Goal: Information Seeking & Learning: Learn about a topic

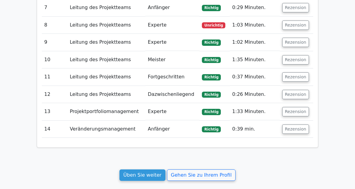
scroll to position [836, 0]
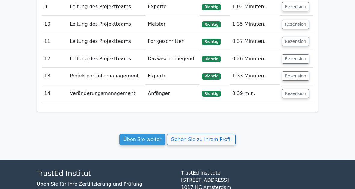
click at [157, 134] on link "Üben Sie weiter" at bounding box center [143, 139] width 46 height 11
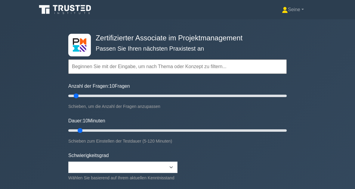
click at [120, 73] on input "text" at bounding box center [177, 66] width 219 height 14
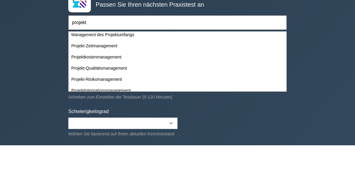
scroll to position [14, 0]
click at [143, 73] on div "Management des Projektumfangs" at bounding box center [177, 78] width 217 height 11
type input "Management des Projektumfangs"
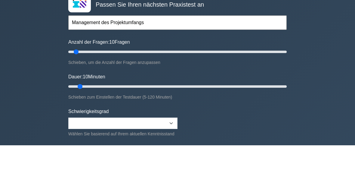
scroll to position [44, 0]
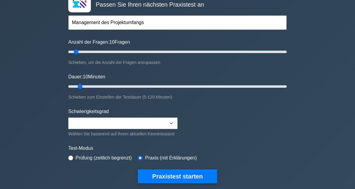
click at [200, 183] on button "Praxistest starten" at bounding box center [177, 177] width 79 height 14
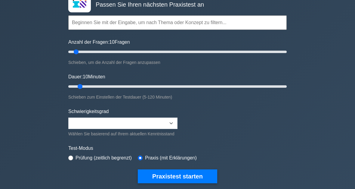
scroll to position [44, 0]
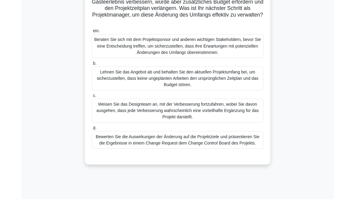
scroll to position [75, 0]
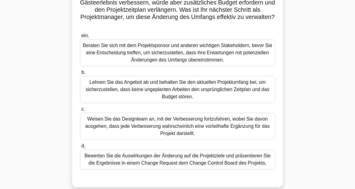
click at [186, 169] on div "Bewerten Sie die Auswirkungen der Änderung auf die Projektziele und präsentiere…" at bounding box center [177, 159] width 195 height 20
click at [80, 148] on input "d. Bewerten Sie die Auswirkungen der Änderung auf die Projektziele und präsenti…" at bounding box center [80, 146] width 0 height 4
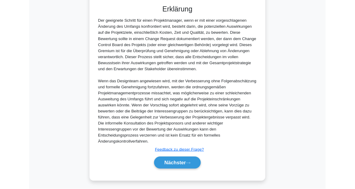
scroll to position [320, 0]
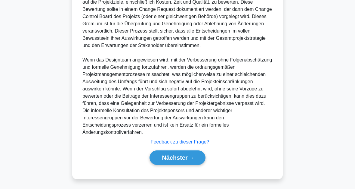
click at [183, 160] on button "Nächster" at bounding box center [178, 157] width 56 height 14
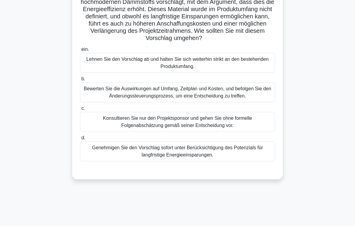
scroll to position [54, 0]
click at [248, 102] on div "Bewerten Sie die Auswirkungen auf Umfang, Zeitplan und Kosten, und befolgen Sie…" at bounding box center [177, 92] width 195 height 20
click at [80, 81] on input "b. Bewerten Sie die Auswirkungen auf Umfang, Zeitplan und Kosten, und befolgen …" at bounding box center [80, 79] width 0 height 4
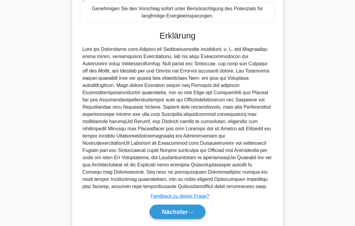
scroll to position [261, 0]
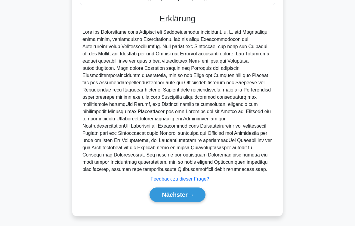
click at [187, 188] on font "Nächster" at bounding box center [175, 195] width 26 height 7
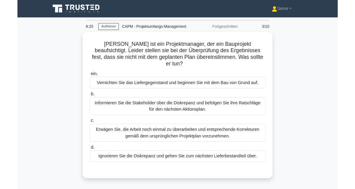
scroll to position [20, 0]
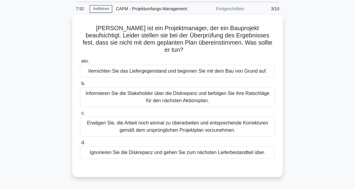
click at [249, 136] on div "Erwägen Sie, die Arbeit noch einmal zu überarbeiten und entsprechende Korrektur…" at bounding box center [177, 127] width 195 height 20
click at [80, 115] on input "c. Erwägen Sie, die Arbeit noch einmal zu überarbeiten und entsprechende Korrek…" at bounding box center [80, 113] width 0 height 4
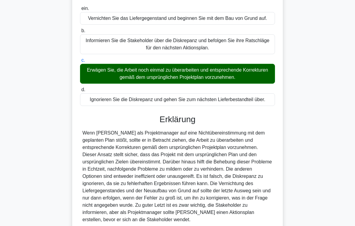
scroll to position [152, 0]
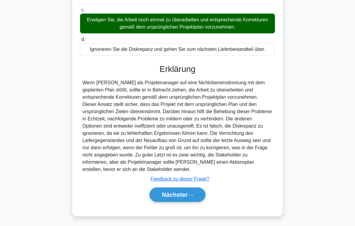
click at [194, 188] on button "Nächster" at bounding box center [178, 195] width 56 height 14
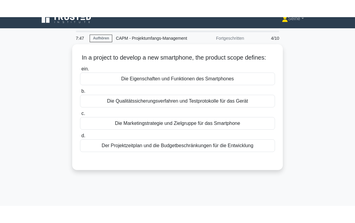
scroll to position [8, 0]
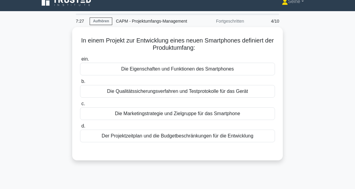
click at [225, 75] on div "Die Eigenschaften und Funktionen des Smartphones" at bounding box center [177, 69] width 195 height 13
click at [80, 61] on input "ein. Die Eigenschaften und Funktionen des Smartphones" at bounding box center [80, 59] width 0 height 4
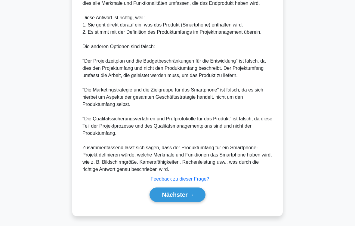
scroll to position [246, 0]
click at [189, 188] on button "Nächster" at bounding box center [178, 195] width 56 height 14
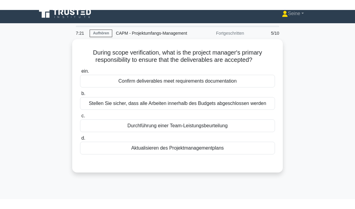
scroll to position [6, 0]
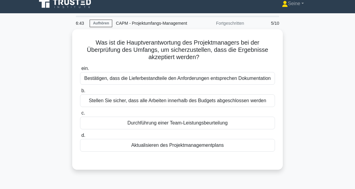
click at [241, 107] on div "Stellen Sie sicher, dass alle Arbeiten innerhalb des Budgets abgeschlossen werd…" at bounding box center [177, 100] width 195 height 13
click at [80, 93] on input "b. Stellen Sie sicher, dass alle Arbeiten innerhalb des Budgets abgeschlossen w…" at bounding box center [80, 91] width 0 height 4
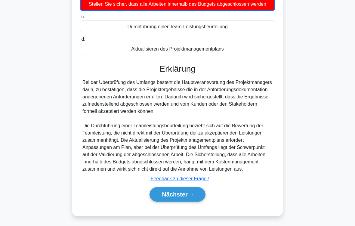
scroll to position [139, 0]
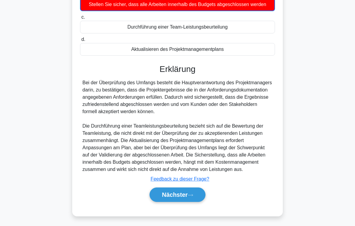
click at [187, 188] on font "Nächster" at bounding box center [175, 195] width 26 height 7
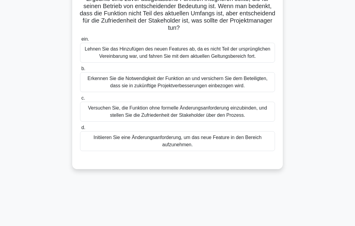
scroll to position [66, 0]
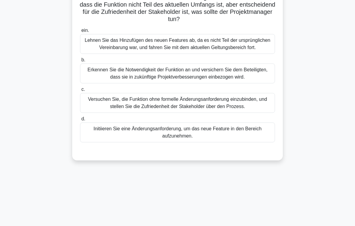
click at [229, 142] on div "Initiieren Sie eine Änderungsanforderung, um das neue Feature in den Bereich au…" at bounding box center [177, 133] width 195 height 20
click at [80, 121] on input "d. Initiieren Sie eine Änderungsanforderung, um das neue Feature in den Bereich…" at bounding box center [80, 119] width 0 height 4
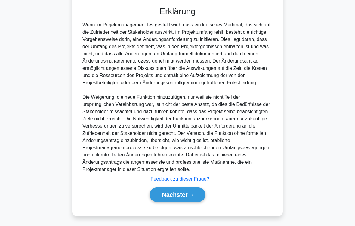
scroll to position [261, 0]
click at [185, 188] on font "Nächster" at bounding box center [175, 195] width 26 height 7
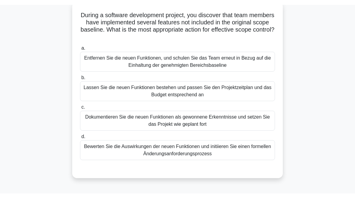
scroll to position [25, 0]
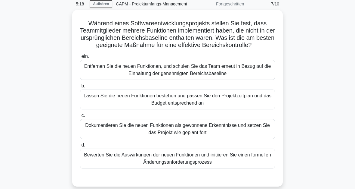
click at [315, 127] on div "Während eines Softwareentwicklungsprojekts stellen Sie fest, dass Teammitgliede…" at bounding box center [177, 102] width 289 height 184
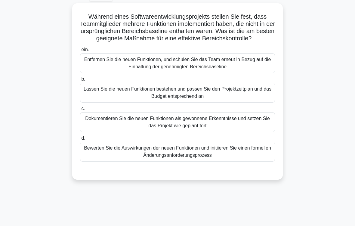
scroll to position [32, 0]
click at [222, 162] on div "Bewerten Sie die Auswirkungen der neuen Funktionen und initiieren Sie einen for…" at bounding box center [177, 152] width 195 height 20
click at [80, 140] on input "d. Bewerten Sie die Auswirkungen der neuen Funktionen und initiieren Sie einen …" at bounding box center [80, 138] width 0 height 4
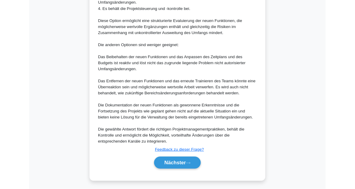
scroll to position [349, 0]
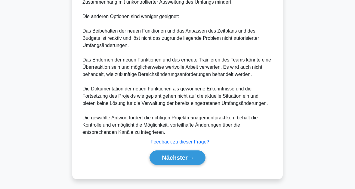
click at [189, 161] on button "Nächster" at bounding box center [178, 157] width 56 height 14
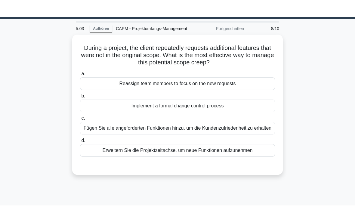
scroll to position [0, 0]
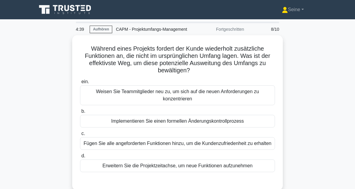
click at [254, 127] on div "Implementieren Sie einen formellen Änderungskontrollprozess" at bounding box center [177, 121] width 195 height 13
click at [80, 113] on input "b. Implementieren Sie einen formellen Änderungskontrollprozess" at bounding box center [80, 111] width 0 height 4
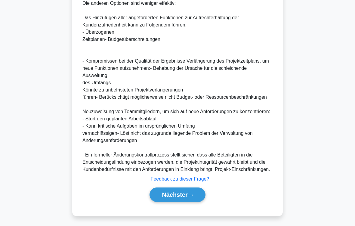
scroll to position [326, 0]
click at [189, 188] on button "Nächster" at bounding box center [178, 195] width 56 height 14
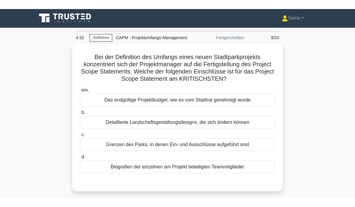
scroll to position [1, 0]
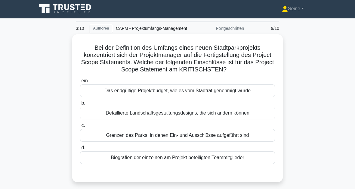
click at [250, 142] on div "Grenzen des Parks, in denen Ein- und Ausschlüsse aufgeführt sind" at bounding box center [177, 135] width 195 height 13
click at [80, 127] on input "c. Grenzen des Parks, in denen Ein- und Ausschlüsse aufgeführt sind" at bounding box center [80, 125] width 0 height 4
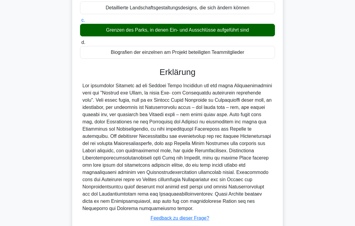
scroll to position [174, 0]
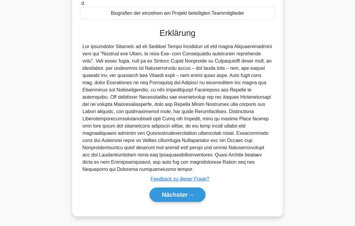
click at [187, 188] on font "Nächster" at bounding box center [175, 195] width 26 height 7
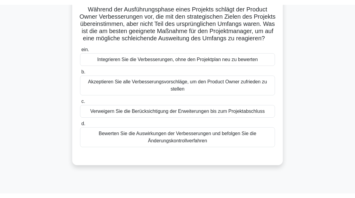
scroll to position [44, 0]
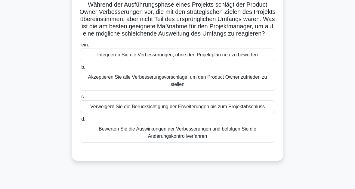
click at [218, 142] on div "Bewerten Sie die Auswirkungen der Verbesserungen und befolgen Sie die Änderungs…" at bounding box center [177, 133] width 195 height 20
click at [80, 121] on input "d. Bewerten Sie die Auswirkungen der Verbesserungen und befolgen Sie die Änderu…" at bounding box center [80, 119] width 0 height 4
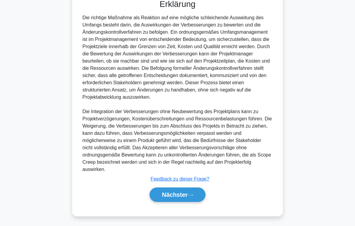
scroll to position [246, 0]
click at [185, 188] on font "Nächster" at bounding box center [175, 195] width 26 height 7
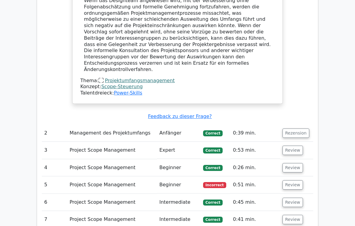
scroll to position [645, 0]
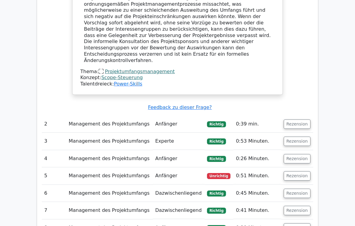
click at [300, 171] on button "Rezension" at bounding box center [297, 175] width 27 height 9
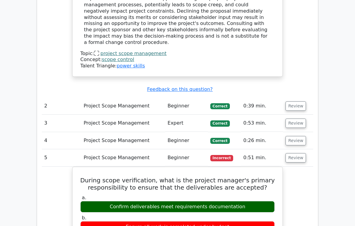
scroll to position [612, 0]
